Goal: Task Accomplishment & Management: Use online tool/utility

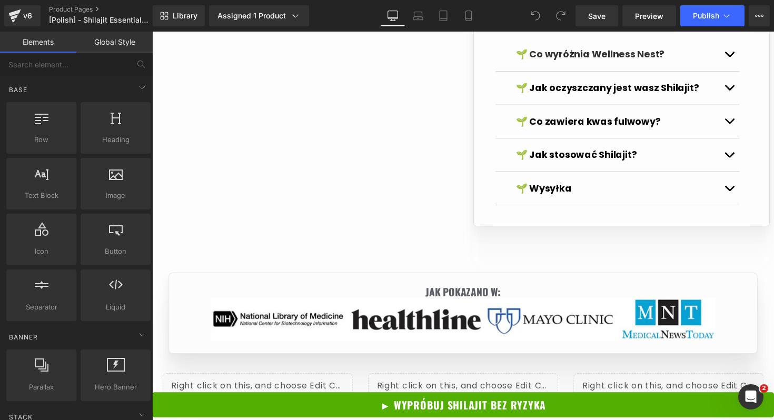
scroll to position [1144, 0]
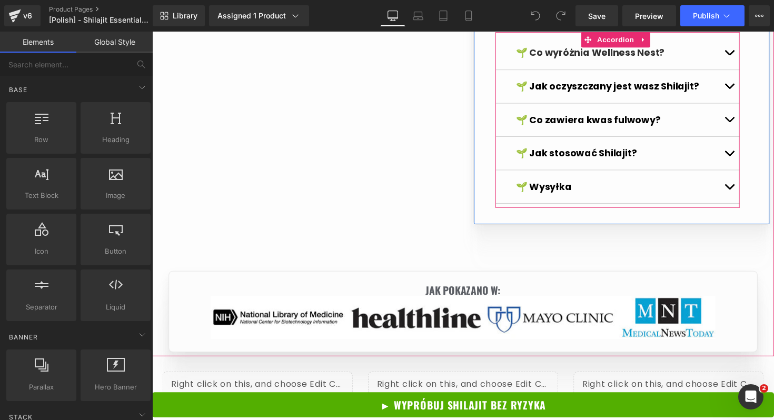
click at [735, 183] on button "button" at bounding box center [743, 191] width 21 height 34
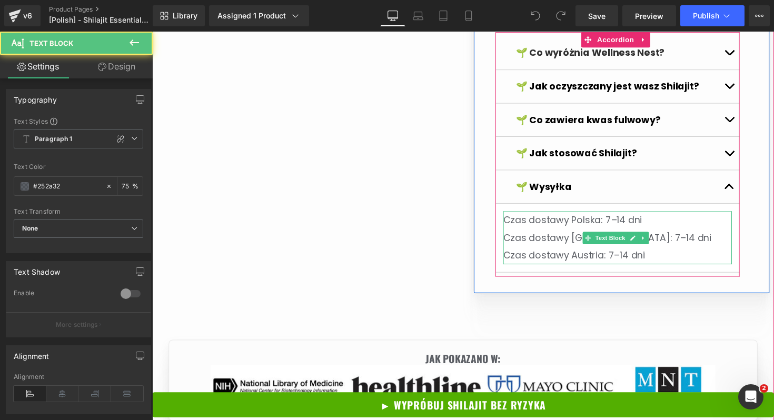
click at [573, 242] on span "Czas dostawy Polska: 7–14 dni Czas dostawy Niemcy: 7–14 dni" at bounding box center [618, 233] width 213 height 31
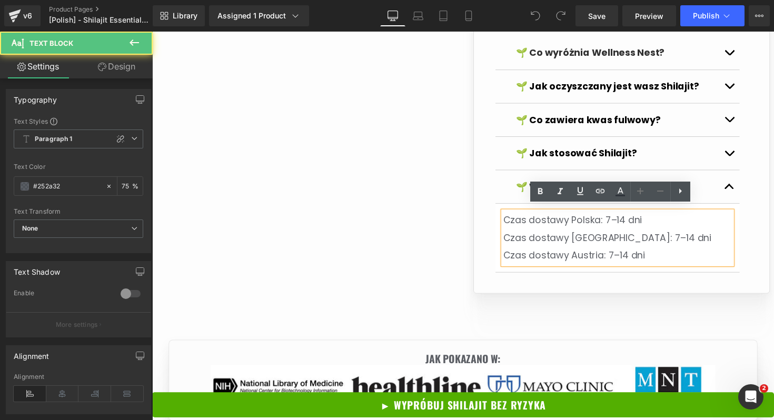
click at [597, 236] on span "Czas dostawy Polska: 7–14 dni Czas dostawy Niemcy: 7–14 dni" at bounding box center [618, 233] width 213 height 31
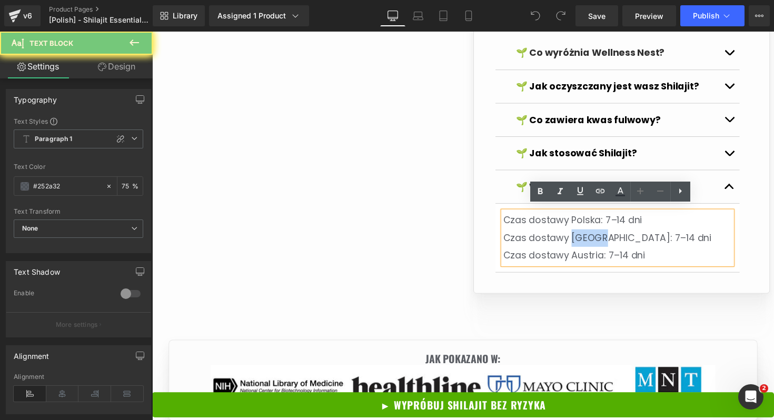
click at [597, 236] on span "Czas dostawy Polska: 7–14 dni Czas dostawy Niemcy: 7–14 dni" at bounding box center [618, 233] width 213 height 31
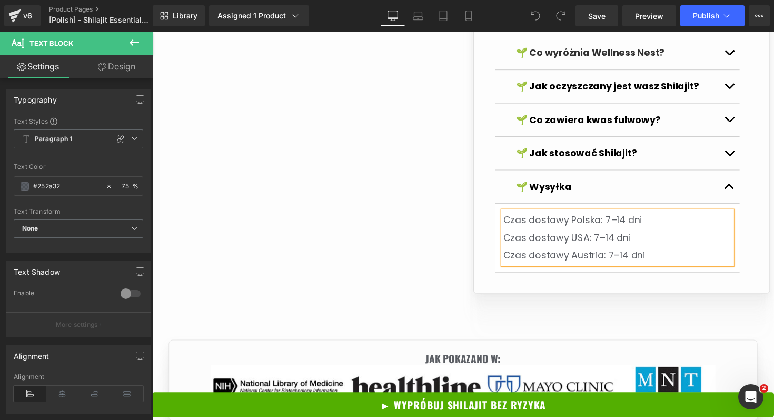
click at [595, 255] on span "Czas dostawy Austria: 7–14 dni" at bounding box center [584, 260] width 145 height 13
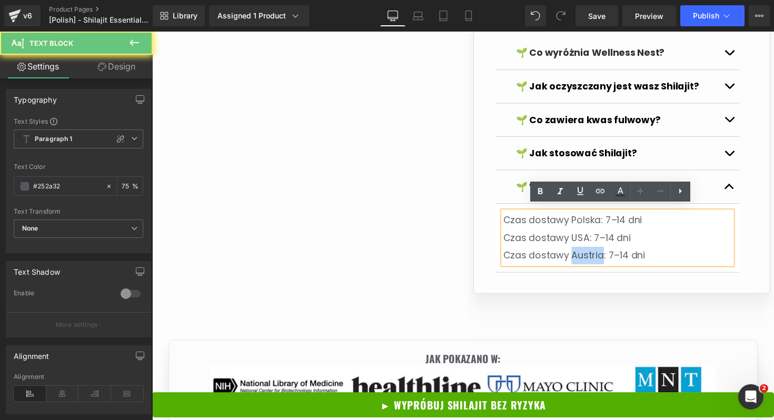
click at [595, 255] on span "Czas dostawy Austria: 7–14 dni" at bounding box center [584, 260] width 145 height 13
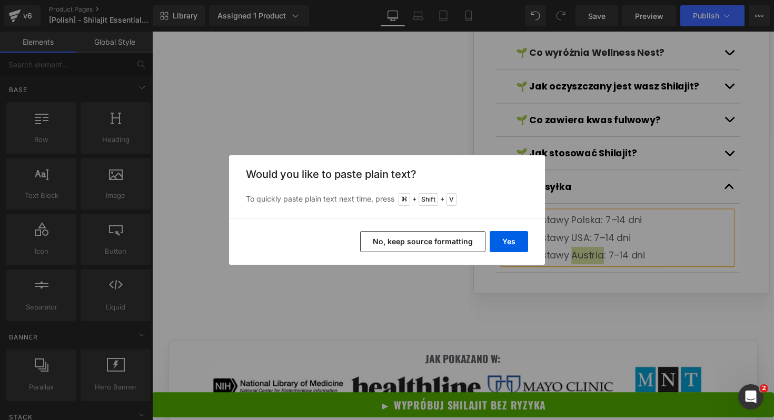
click at [457, 238] on button "No, keep source formatting" at bounding box center [422, 241] width 125 height 21
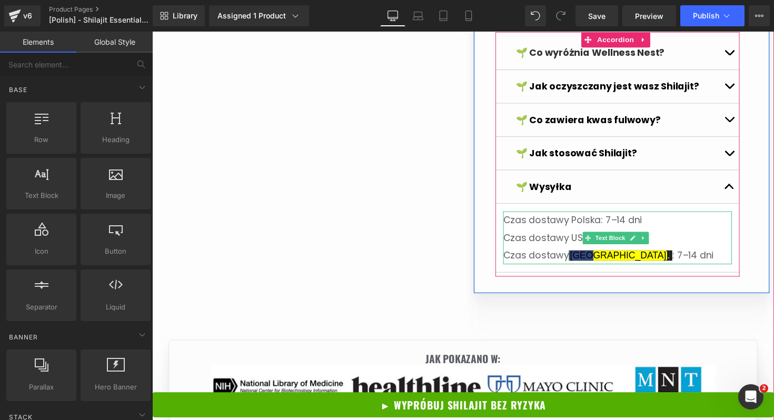
click at [586, 256] on mark "[GEOGRAPHIC_DATA]" at bounding box center [629, 261] width 101 height 11
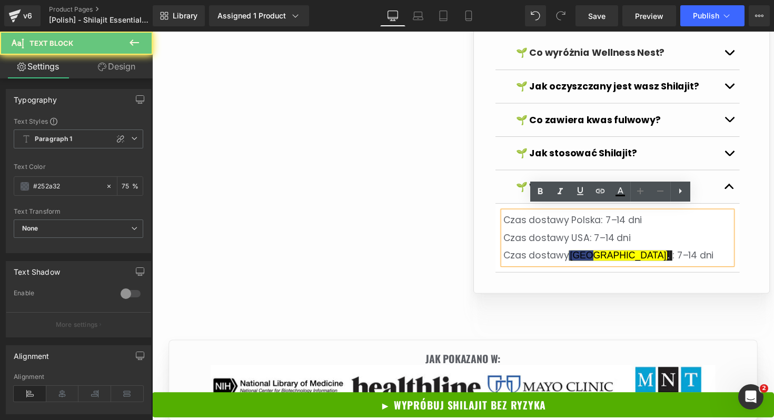
click at [614, 256] on mark "[GEOGRAPHIC_DATA]" at bounding box center [629, 261] width 101 height 11
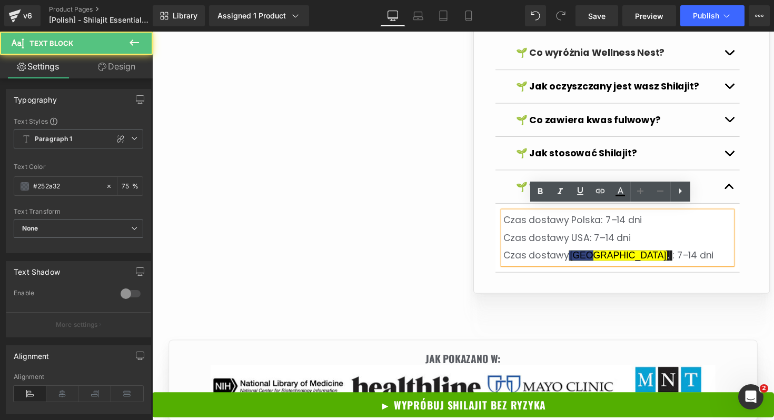
click at [562, 260] on span "Czas dostawy" at bounding box center [545, 260] width 67 height 13
drag, startPoint x: 578, startPoint y: 254, endPoint x: 609, endPoint y: 254, distance: 30.5
click at [609, 254] on span "Czas dostawy Austria: 7–14 dni" at bounding box center [584, 260] width 145 height 13
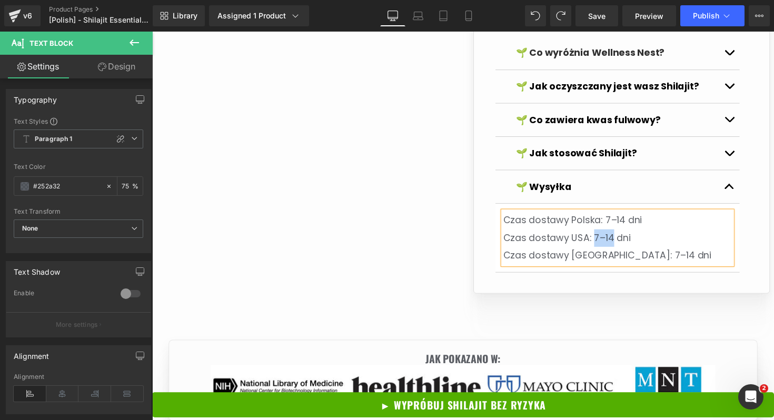
drag, startPoint x: 599, startPoint y: 237, endPoint x: 620, endPoint y: 239, distance: 21.1
click at [620, 239] on span "Czas dostawy Polska: 7–14 dni Czas dostawy USA: 7–14 dni" at bounding box center [583, 233] width 142 height 31
click at [701, 18] on span "Publish" at bounding box center [706, 16] width 26 height 8
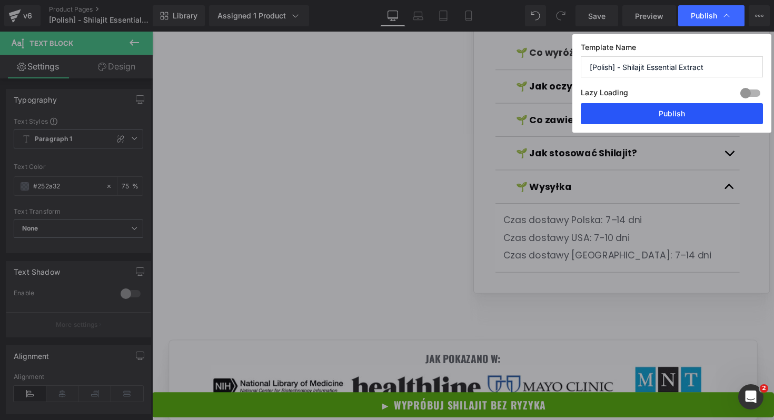
drag, startPoint x: 681, startPoint y: 110, endPoint x: 262, endPoint y: 125, distance: 418.9
click at [681, 110] on button "Publish" at bounding box center [672, 113] width 182 height 21
